Goal: Obtain resource: Obtain resource

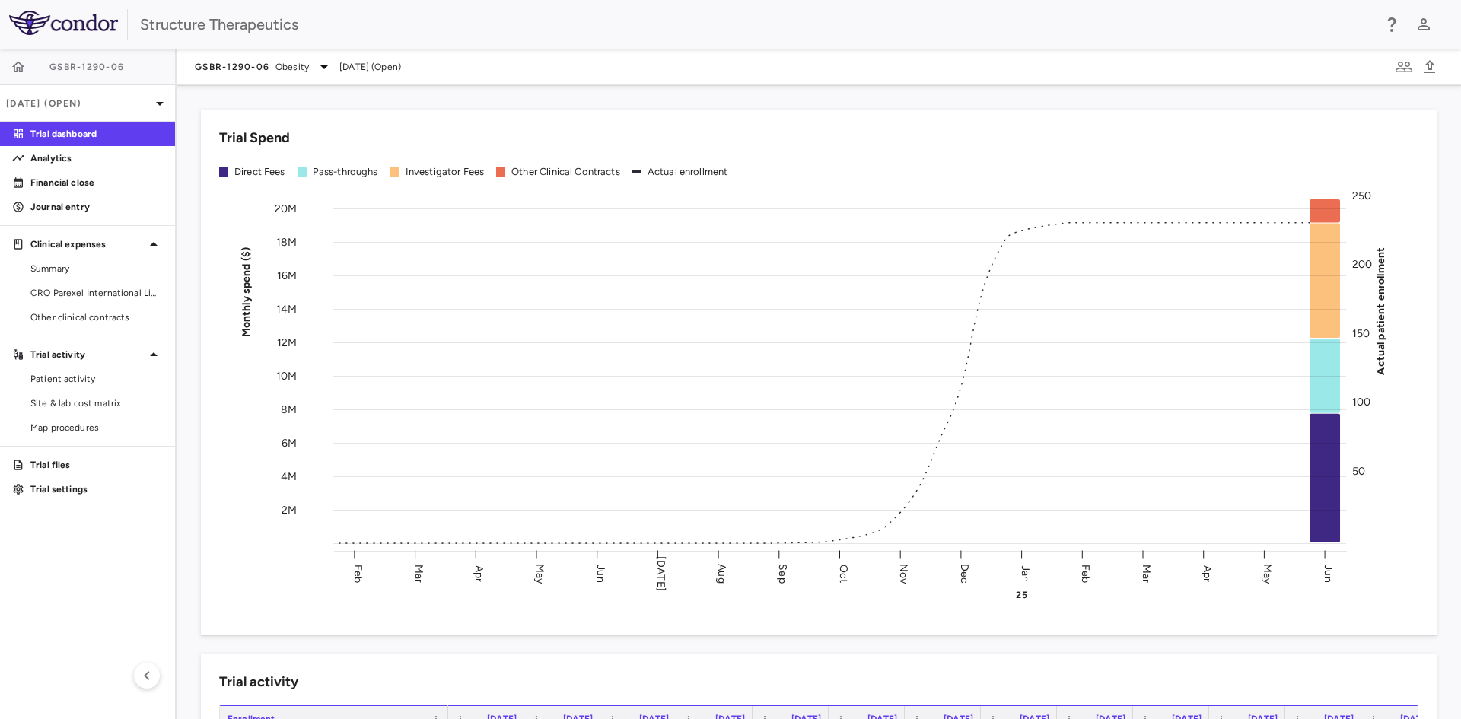
click at [458, 29] on div "Structure Therapeutics" at bounding box center [756, 24] width 1232 height 23
click at [107, 395] on link "Site & lab cost matrix" at bounding box center [87, 403] width 175 height 23
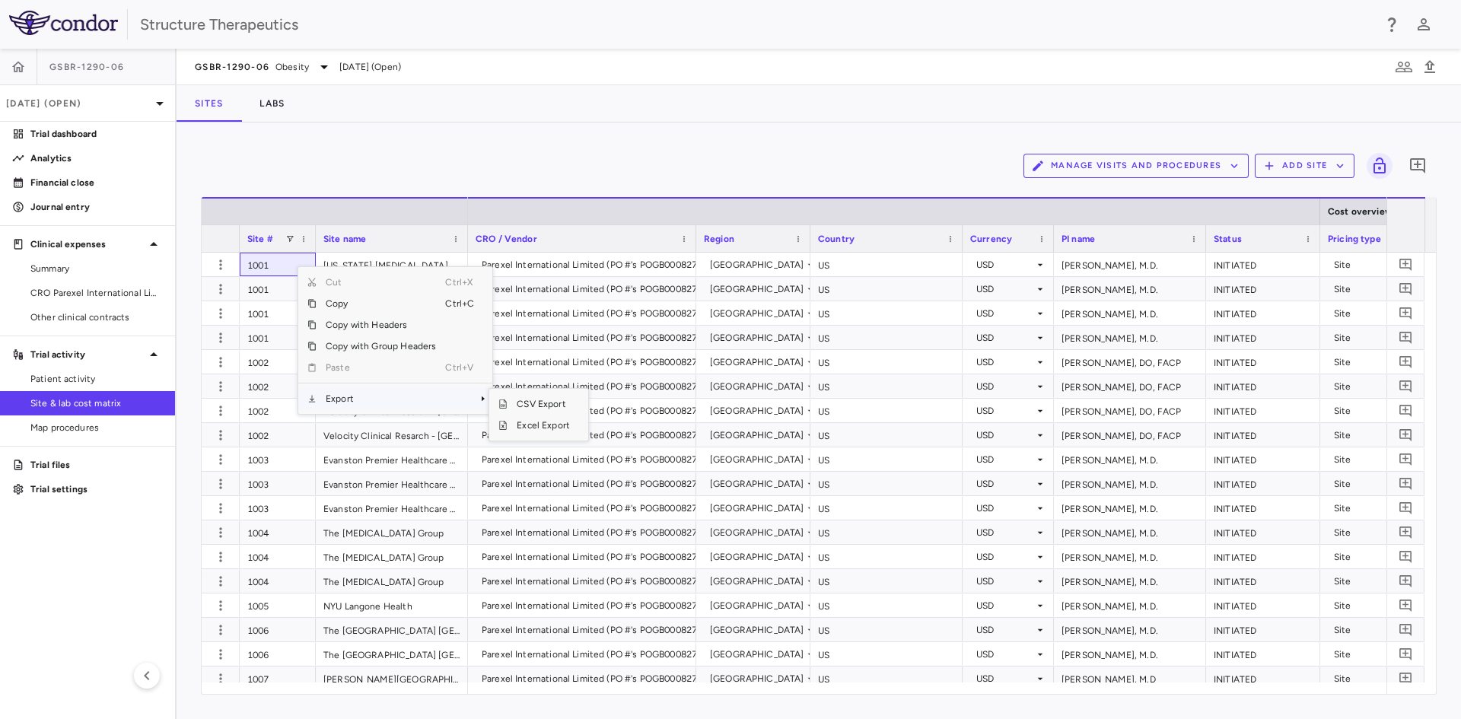
click at [386, 393] on span "Export" at bounding box center [380, 398] width 129 height 21
click at [537, 422] on span "Excel Export" at bounding box center [543, 425] width 72 height 21
